Goal: Task Accomplishment & Management: Use online tool/utility

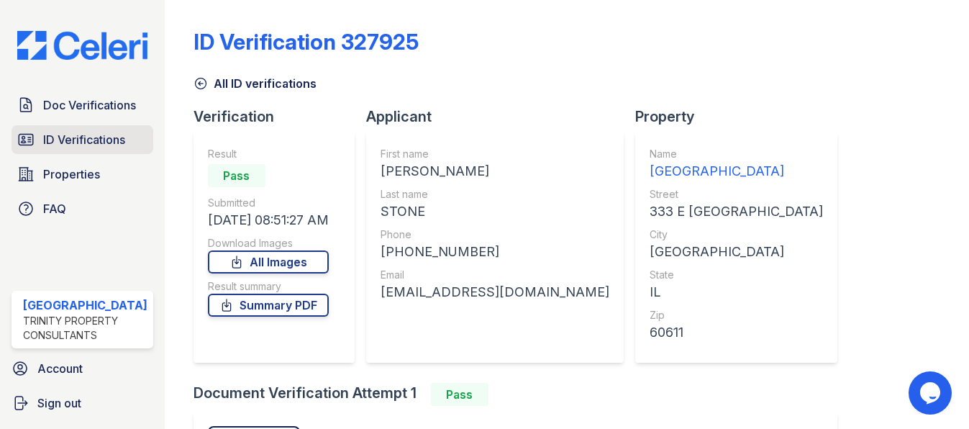
click at [93, 139] on span "ID Verifications" at bounding box center [84, 139] width 82 height 17
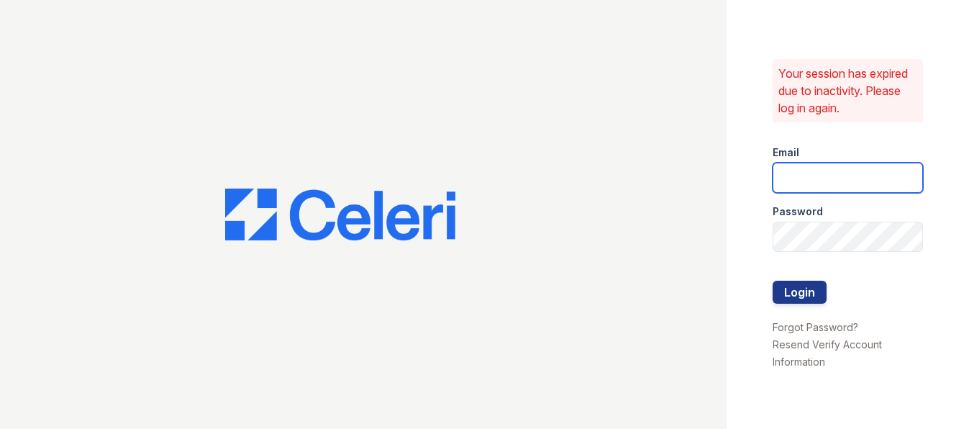
type input "arrivestreetervilleleasing@trinity-pm.com"
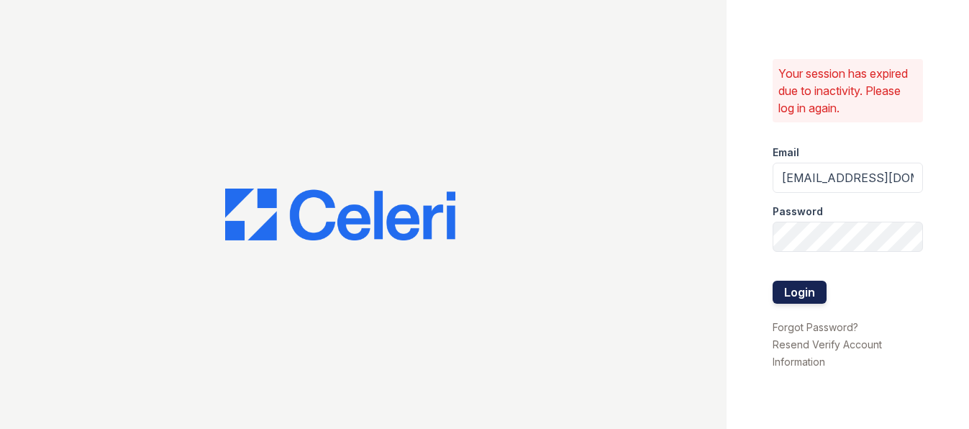
click at [809, 292] on button "Login" at bounding box center [800, 292] width 54 height 23
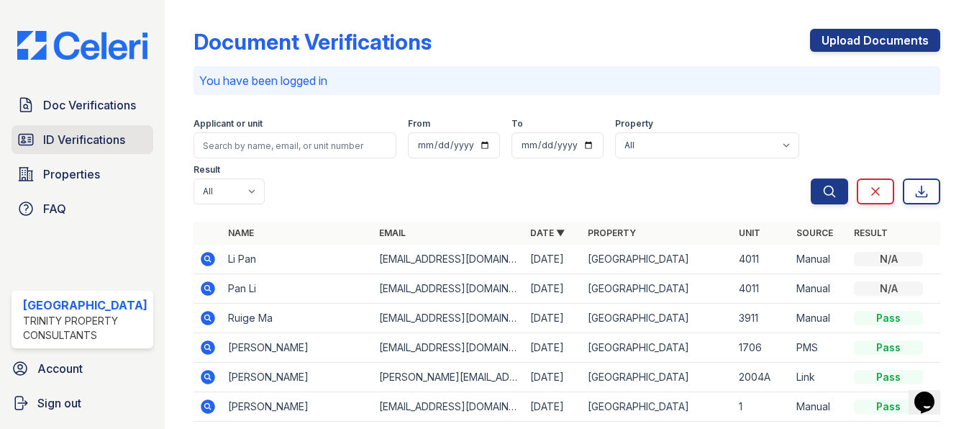
click at [70, 142] on span "ID Verifications" at bounding box center [84, 139] width 82 height 17
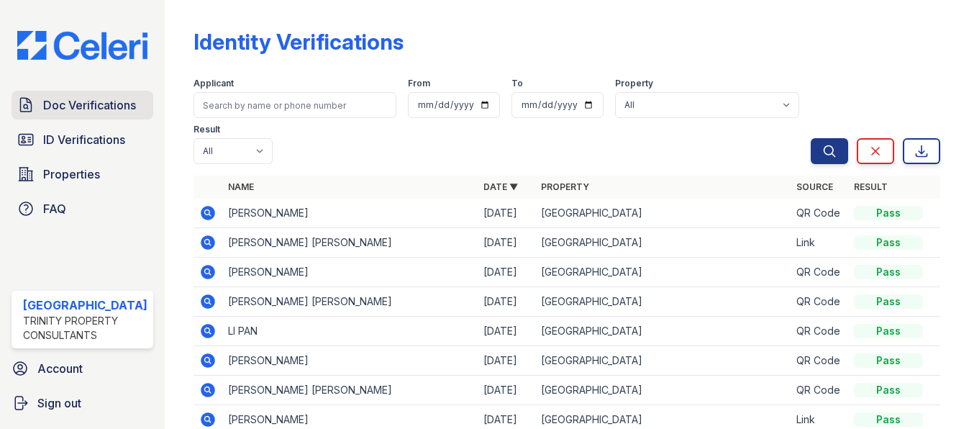
click at [102, 104] on span "Doc Verifications" at bounding box center [89, 104] width 93 height 17
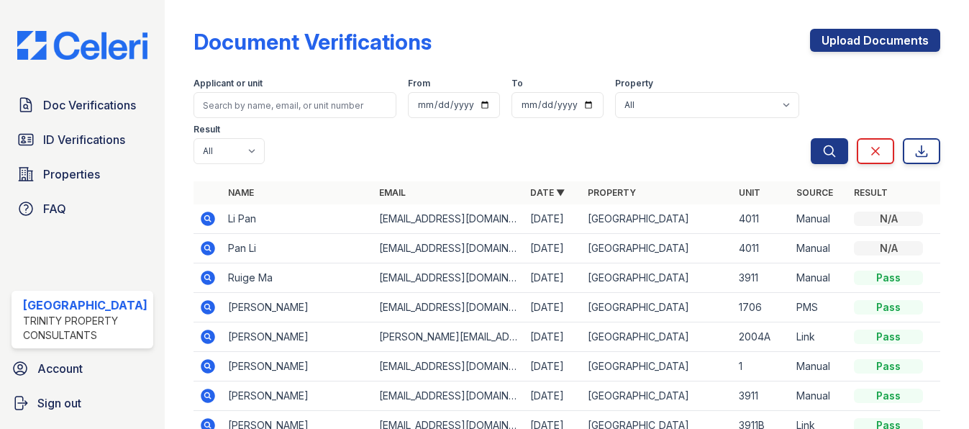
click at [88, 145] on span "ID Verifications" at bounding box center [84, 139] width 82 height 17
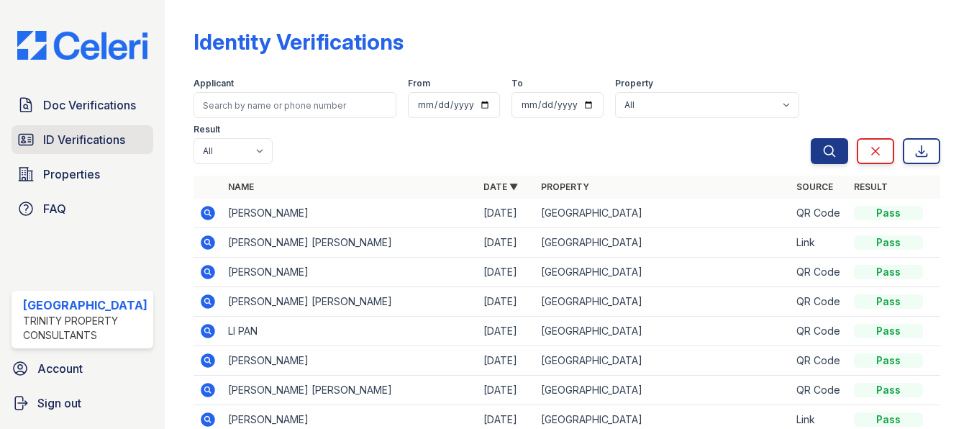
click at [90, 140] on span "ID Verifications" at bounding box center [84, 139] width 82 height 17
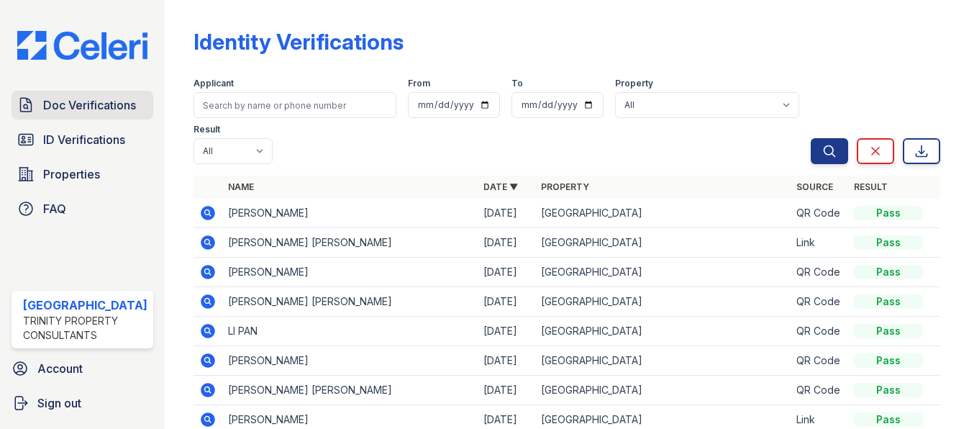
click at [128, 96] on span "Doc Verifications" at bounding box center [89, 104] width 93 height 17
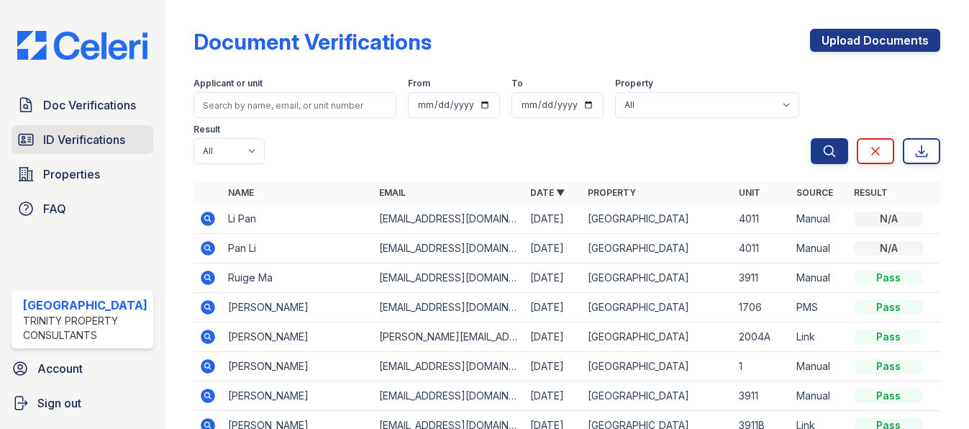
click at [113, 136] on span "ID Verifications" at bounding box center [84, 139] width 82 height 17
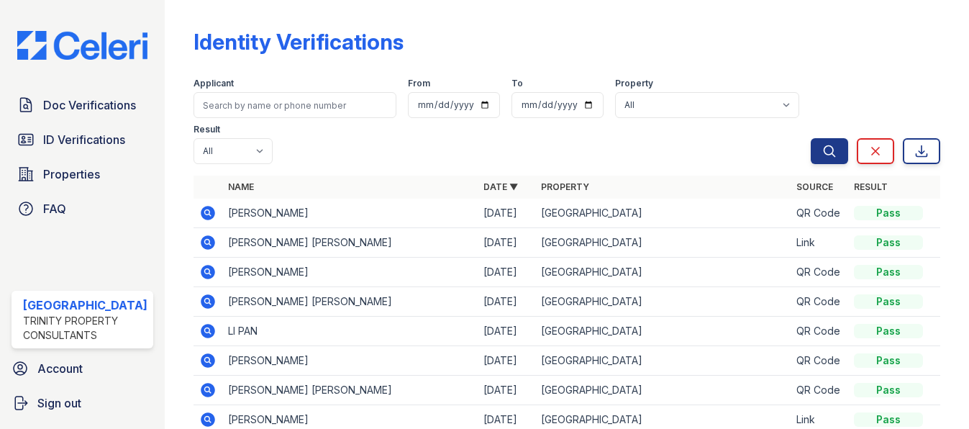
click at [60, 153] on div "Doc Verifications ID Verifications Properties FAQ" at bounding box center [82, 157] width 153 height 132
click at [71, 142] on span "ID Verifications" at bounding box center [84, 139] width 82 height 17
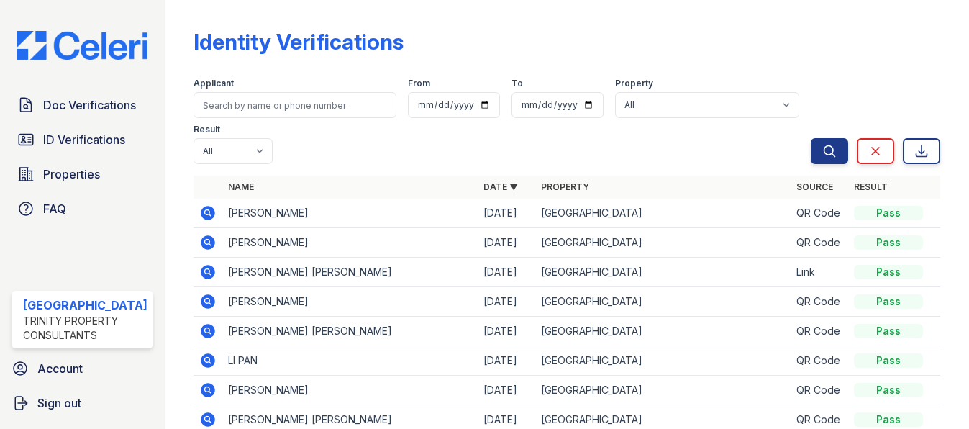
click at [205, 214] on icon at bounding box center [207, 212] width 4 height 4
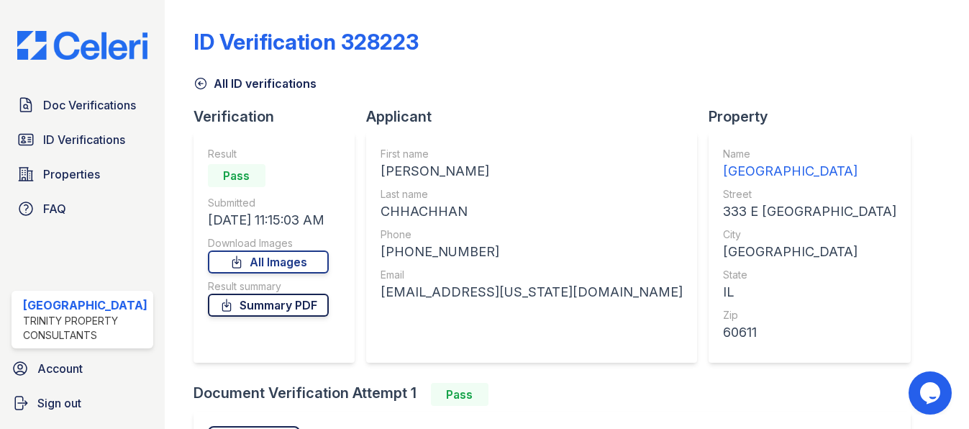
click at [278, 303] on link "Summary PDF" at bounding box center [268, 305] width 121 height 23
click at [276, 265] on link "All Images" at bounding box center [268, 261] width 121 height 23
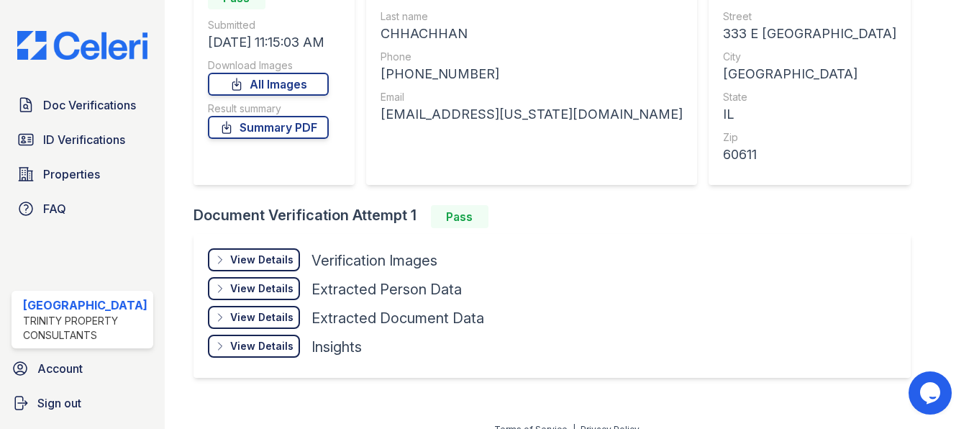
scroll to position [176, 0]
